Goal: Information Seeking & Learning: Learn about a topic

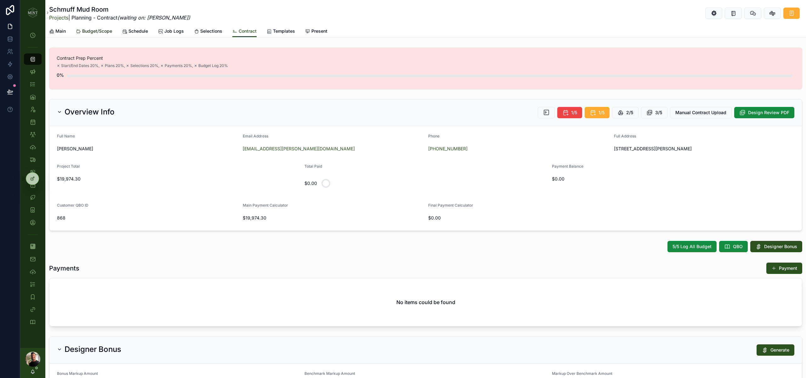
click at [106, 33] on span "Budget/Scope" at bounding box center [97, 31] width 30 height 6
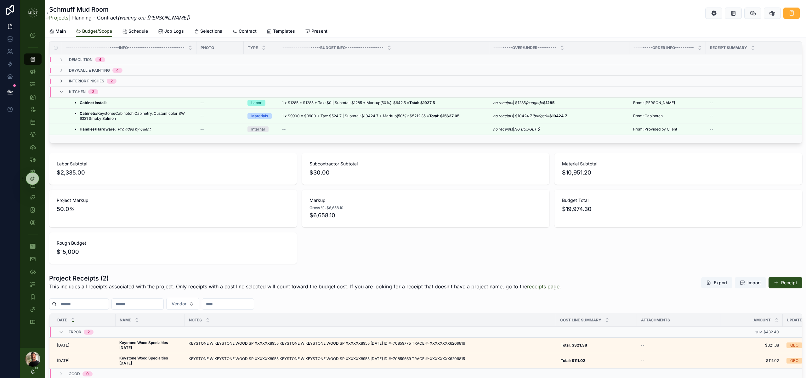
scroll to position [184, 0]
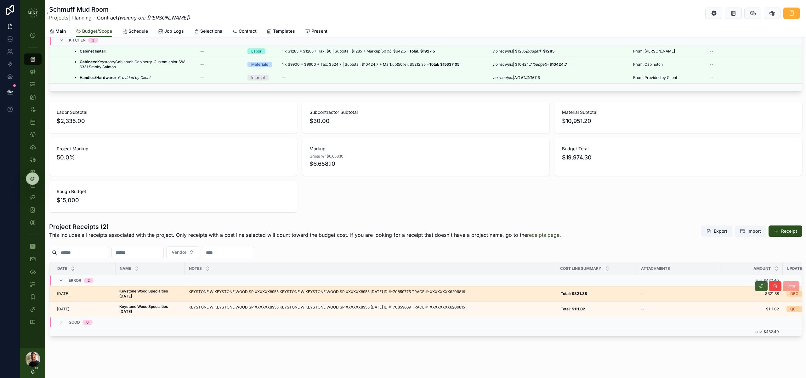
click at [756, 285] on button "scrollable content" at bounding box center [761, 286] width 13 height 10
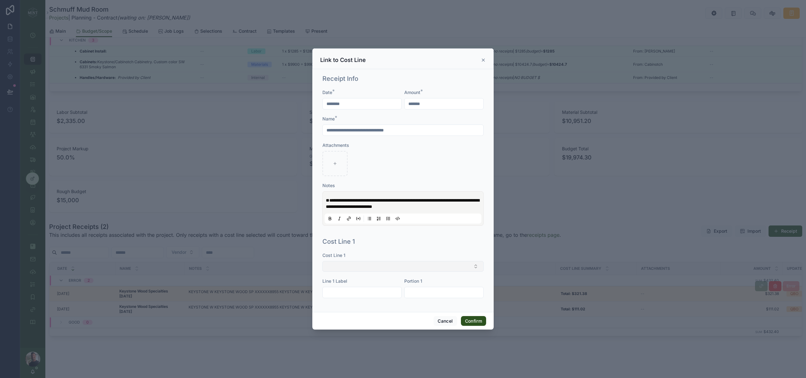
click at [412, 271] on button "Select Button" at bounding box center [402, 266] width 161 height 11
type input "******"
click at [358, 294] on div "Cabinets" at bounding box center [403, 295] width 158 height 10
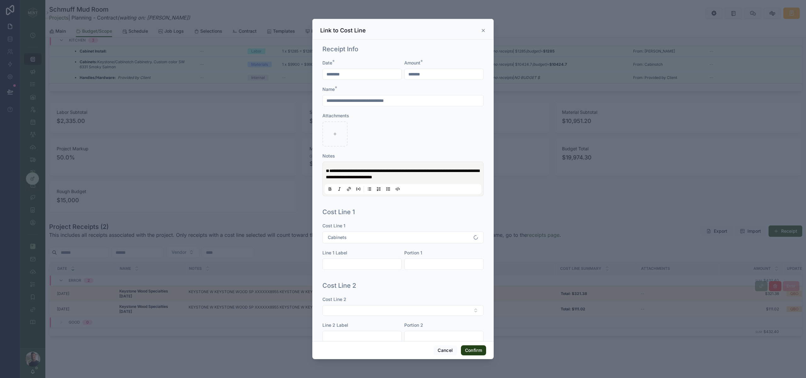
click at [469, 349] on button "Confirm" at bounding box center [473, 351] width 25 height 10
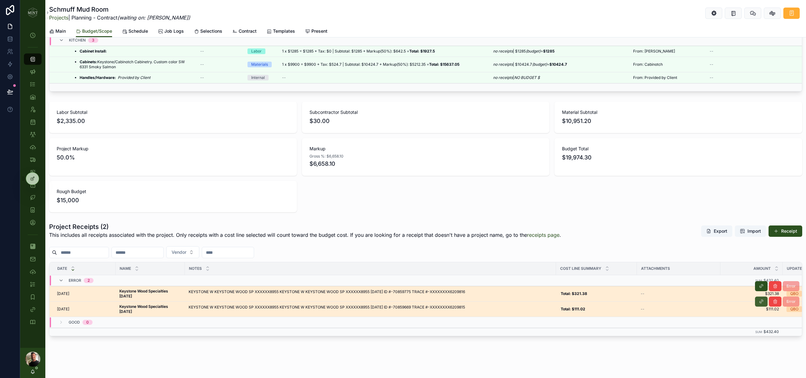
click at [759, 302] on icon "scrollable content" at bounding box center [760, 301] width 5 height 5
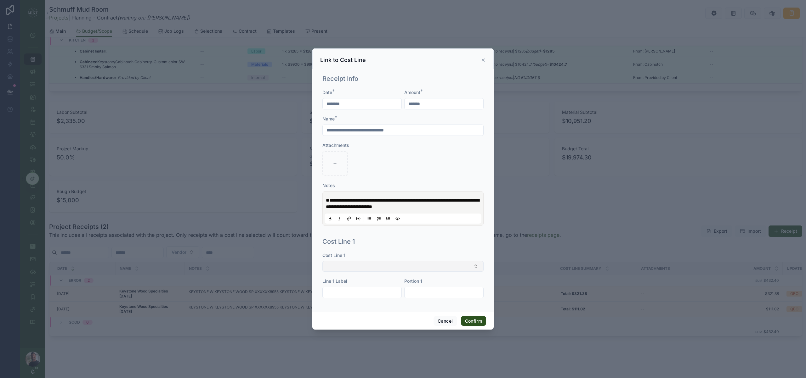
click at [389, 271] on button "Select Button" at bounding box center [402, 266] width 161 height 11
type input "*******"
click at [346, 296] on div "Cabinets" at bounding box center [403, 295] width 158 height 10
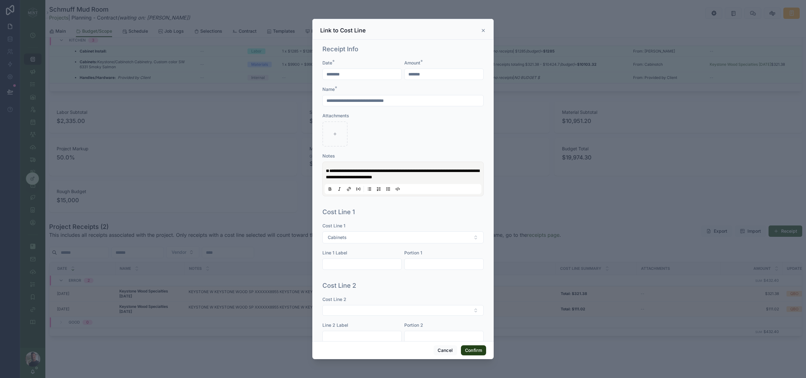
click at [480, 352] on button "Confirm" at bounding box center [473, 351] width 25 height 10
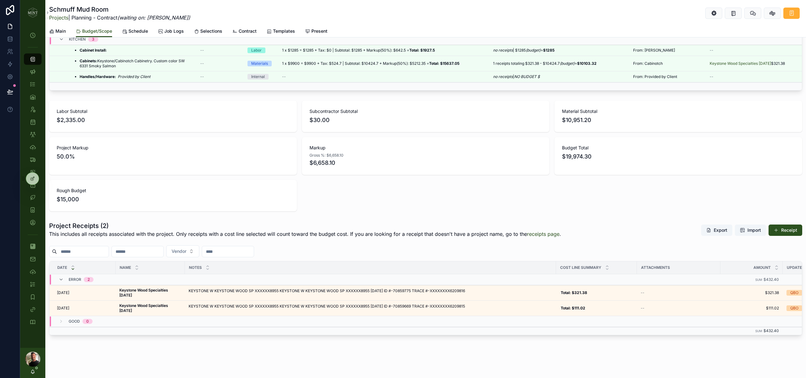
scroll to position [154, 0]
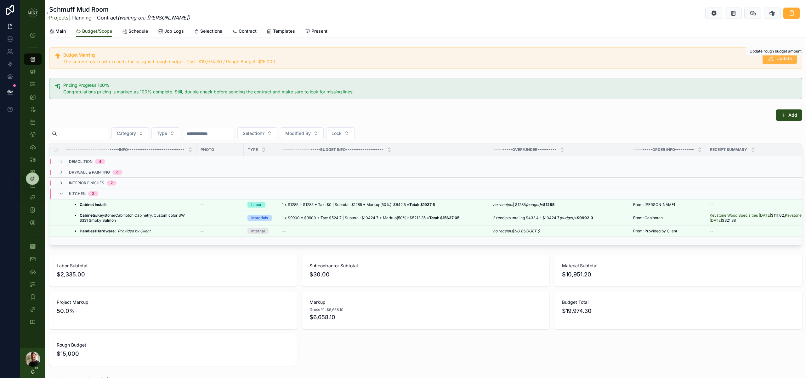
click at [787, 59] on span "Update" at bounding box center [783, 58] width 15 height 6
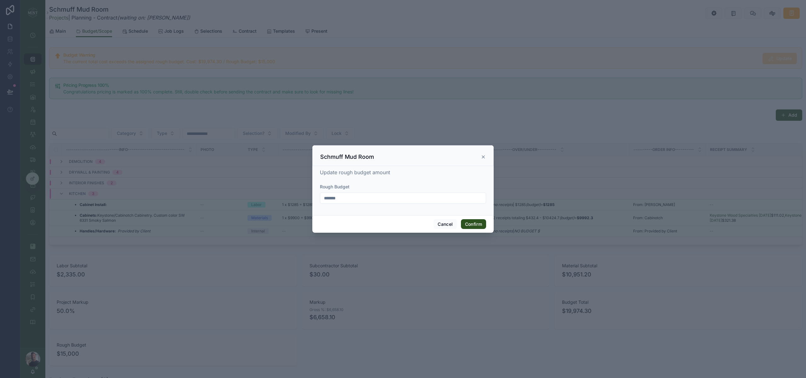
click at [379, 196] on input "*******" at bounding box center [403, 198] width 166 height 9
type input "*******"
click at [478, 227] on button "Confirm" at bounding box center [473, 224] width 25 height 10
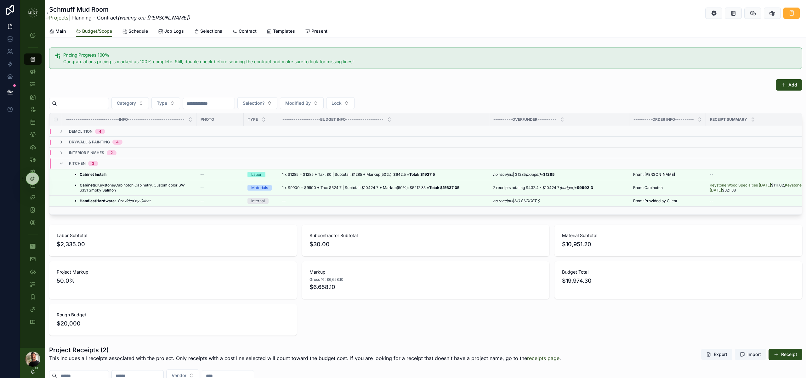
drag, startPoint x: 61, startPoint y: 18, endPoint x: 77, endPoint y: 44, distance: 30.4
click at [60, 18] on link "Projects" at bounding box center [58, 17] width 19 height 6
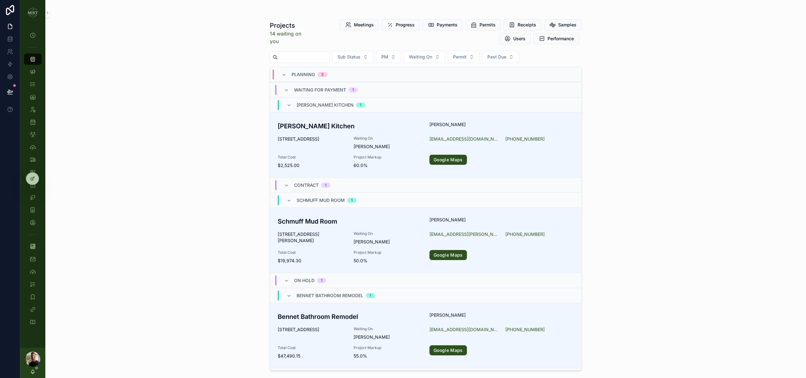
click at [302, 55] on input "scrollable content" at bounding box center [304, 57] width 52 height 9
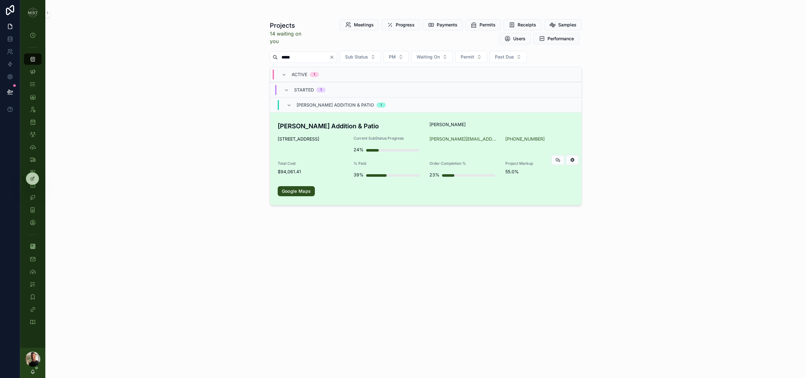
type input "*****"
click at [313, 123] on h3 "[PERSON_NAME] Addition & Patio" at bounding box center [350, 125] width 144 height 9
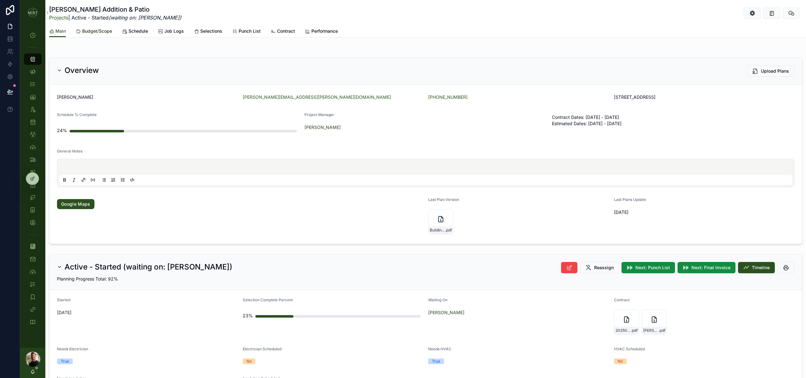
click at [100, 34] on span "Budget/Scope" at bounding box center [97, 31] width 30 height 6
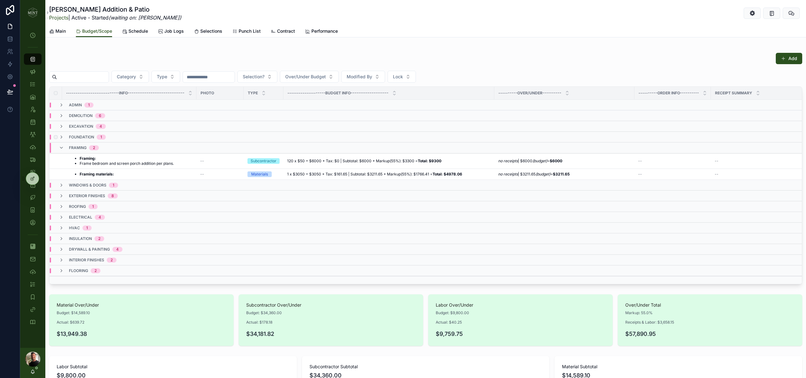
click at [64, 136] on div "foundation 1" at bounding box center [82, 137] width 47 height 5
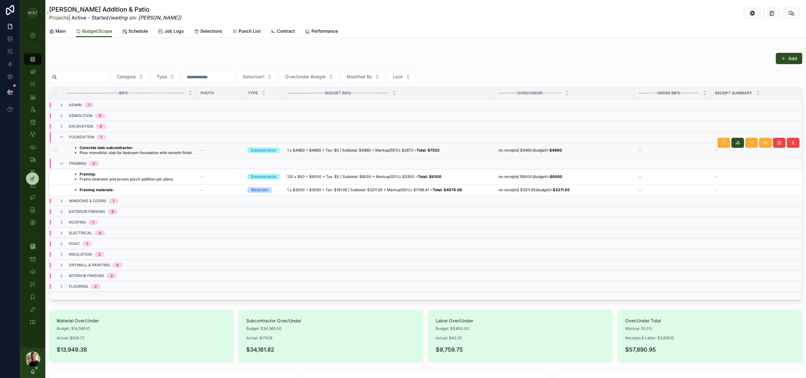
click at [127, 152] on li "Pour monolithic slab for bedroom foundation with smooth finish." at bounding box center [136, 152] width 113 height 5
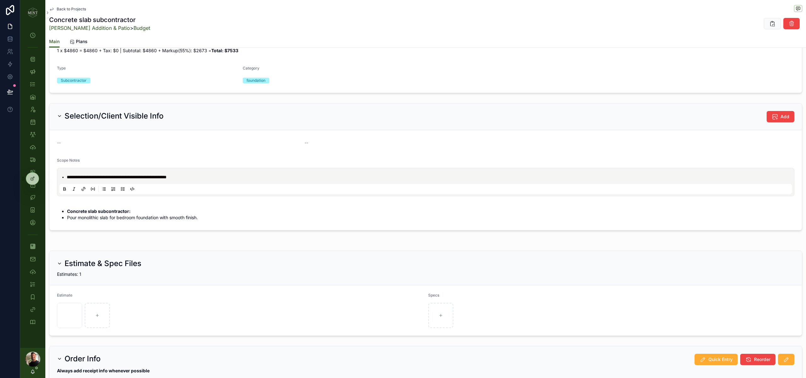
scroll to position [212, 0]
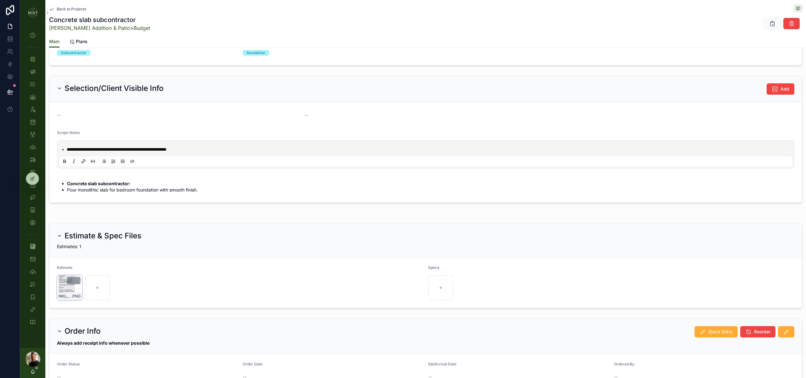
click at [74, 290] on div "IMG_1172 .PNG" at bounding box center [69, 287] width 25 height 25
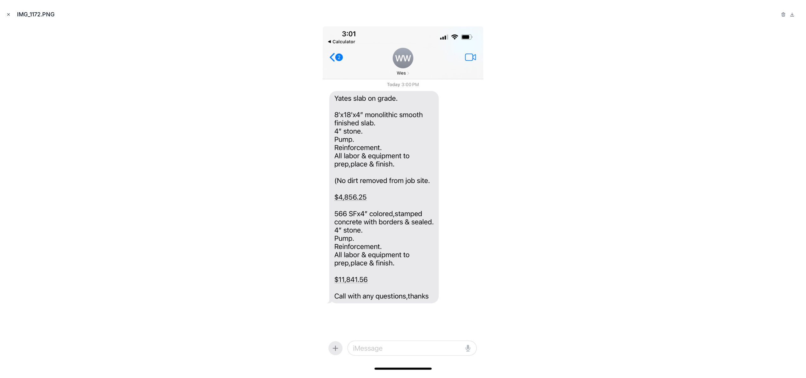
click at [5, 13] on button "Close modal" at bounding box center [8, 14] width 7 height 7
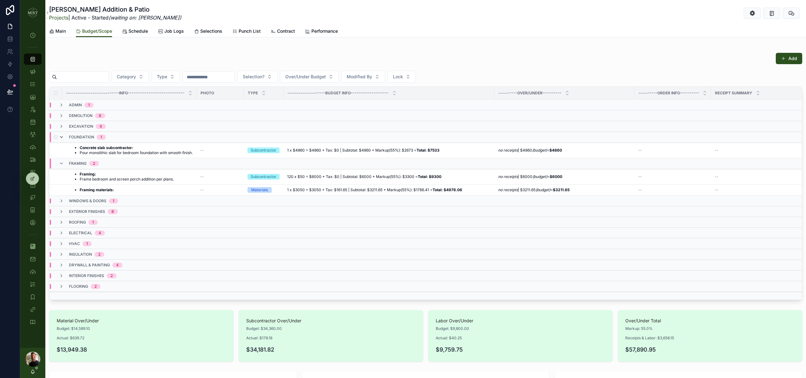
click at [61, 137] on icon "scrollable content" at bounding box center [61, 137] width 5 height 5
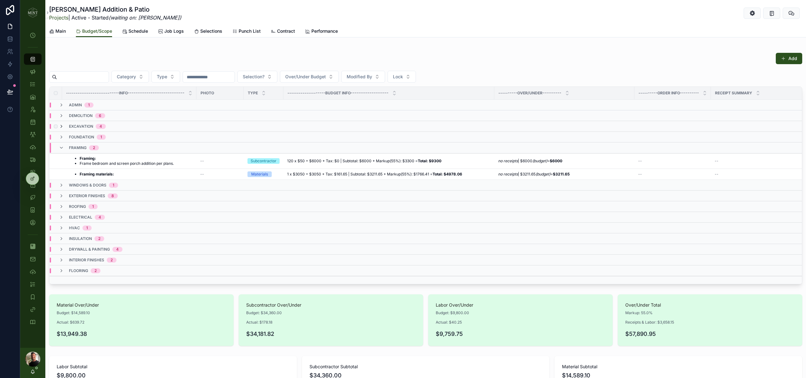
click at [63, 126] on icon "scrollable content" at bounding box center [61, 126] width 5 height 5
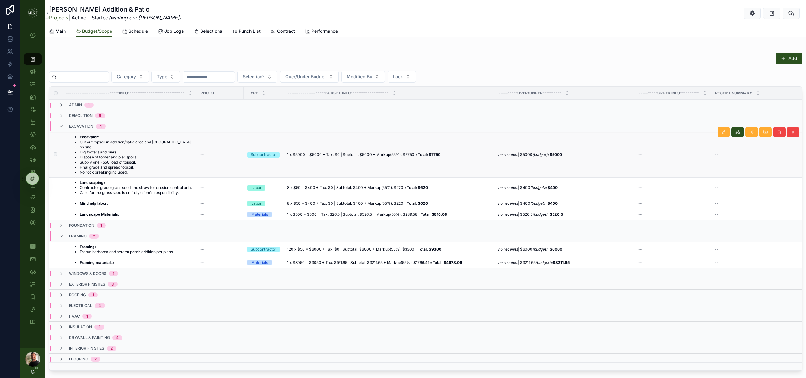
click at [109, 160] on li "Supply one F550 load of topsoil." at bounding box center [136, 162] width 113 height 5
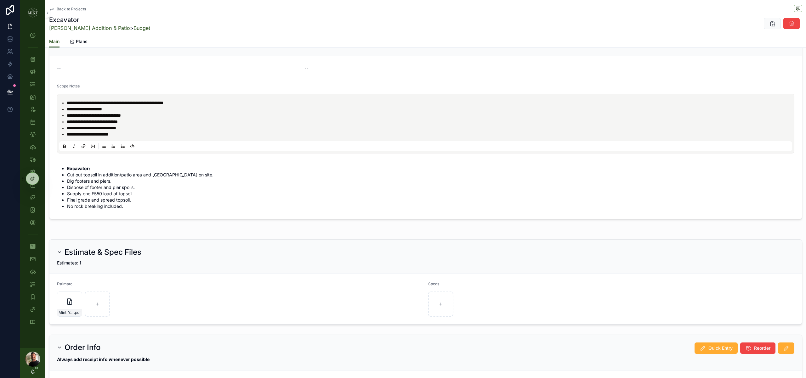
scroll to position [263, 0]
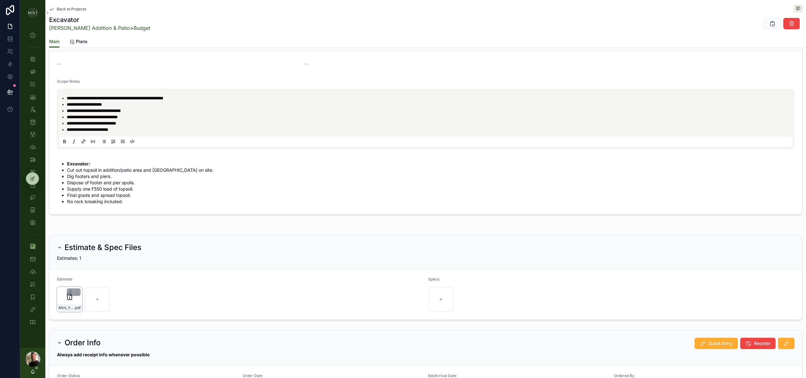
click at [74, 302] on div "Mint_Yates .pdf" at bounding box center [69, 299] width 25 height 25
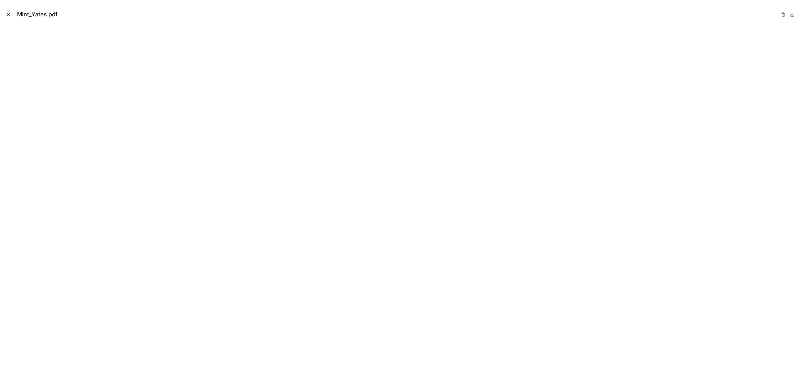
click at [10, 15] on icon "Close modal" at bounding box center [8, 14] width 4 height 4
